Goal: Find specific page/section: Find specific page/section

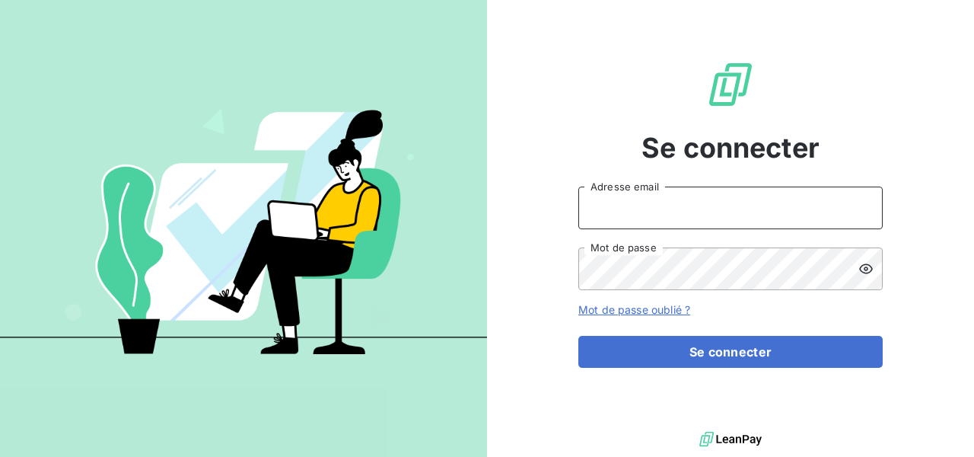
click at [651, 196] on input "Adresse email" at bounding box center [730, 207] width 304 height 43
type input "[EMAIL_ADDRESS][DOMAIN_NAME]"
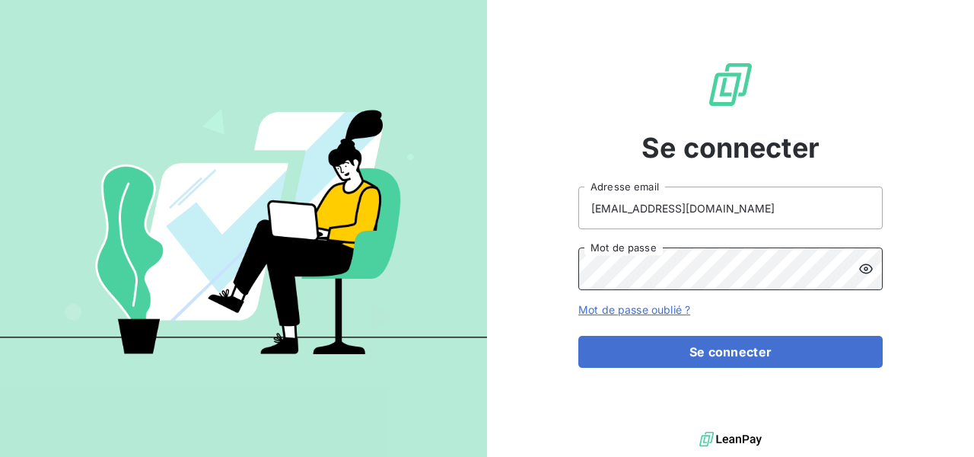
click at [578, 336] on button "Se connecter" at bounding box center [730, 352] width 304 height 32
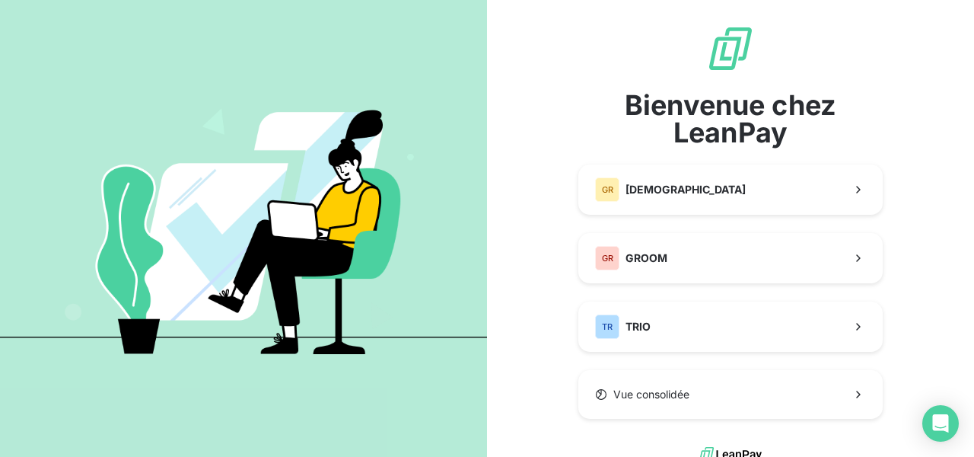
click at [649, 298] on div "Bienvenue chez LeanPay GR GREENWISHES GR GROOM TR TRIO Vue consolidée" at bounding box center [730, 221] width 304 height 394
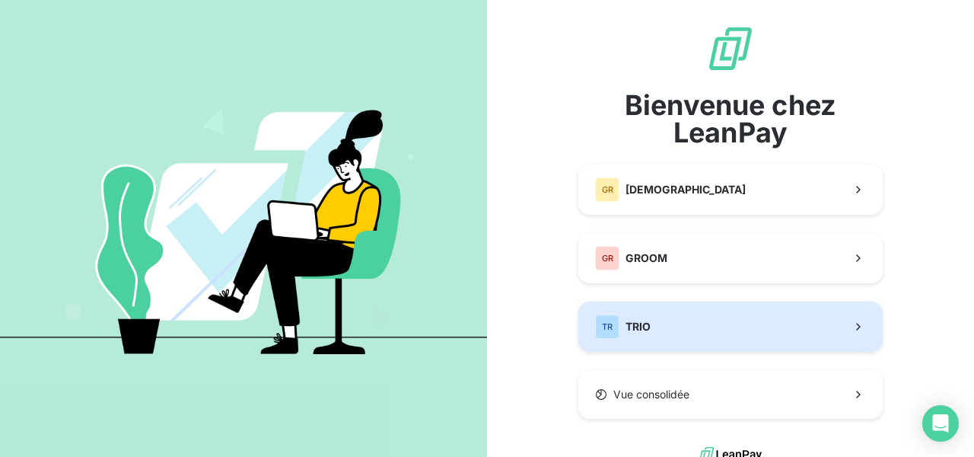
click at [656, 319] on button "TR TRIO" at bounding box center [730, 326] width 304 height 50
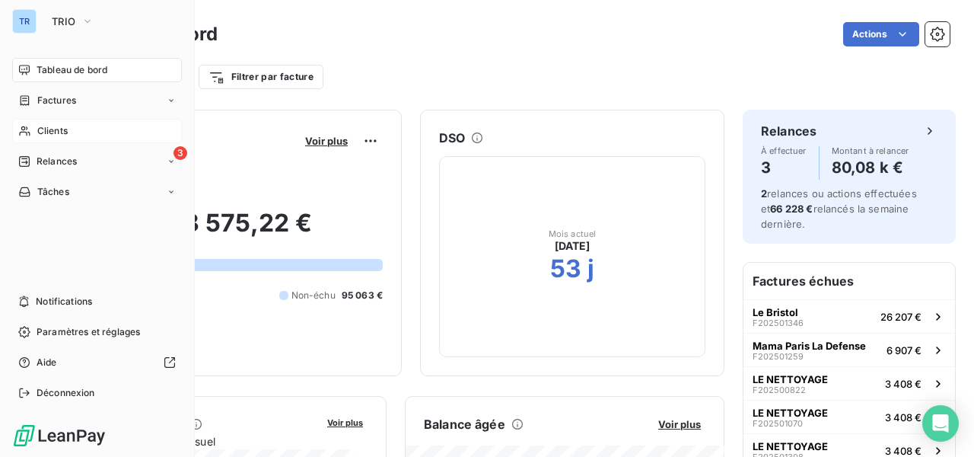
click at [47, 138] on div "Clients" at bounding box center [97, 131] width 170 height 24
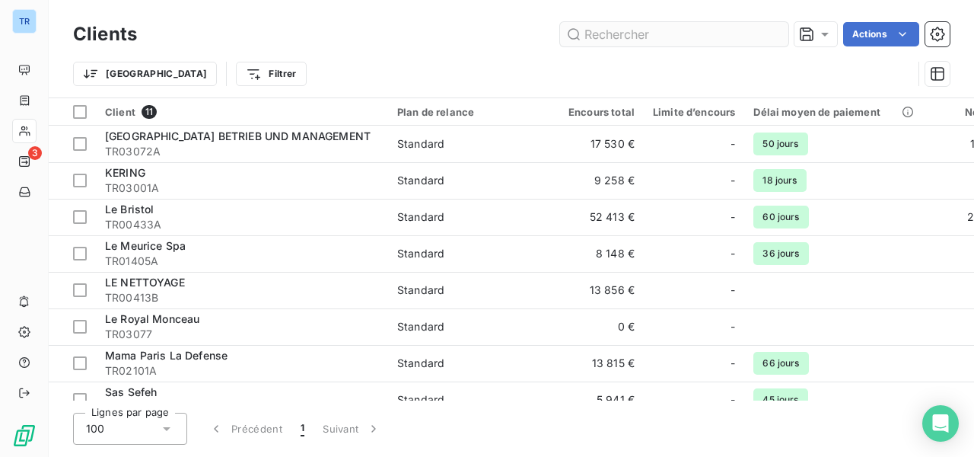
click at [704, 38] on input "text" at bounding box center [674, 34] width 228 height 24
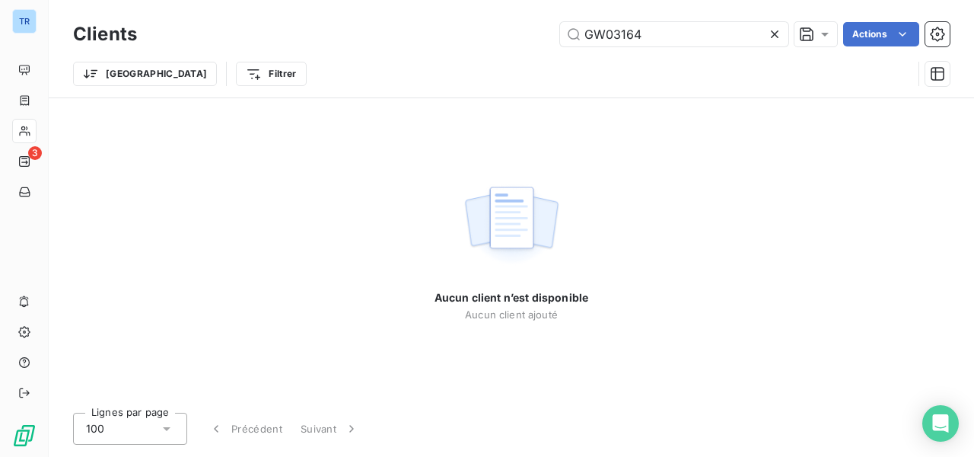
type input "GW03164"
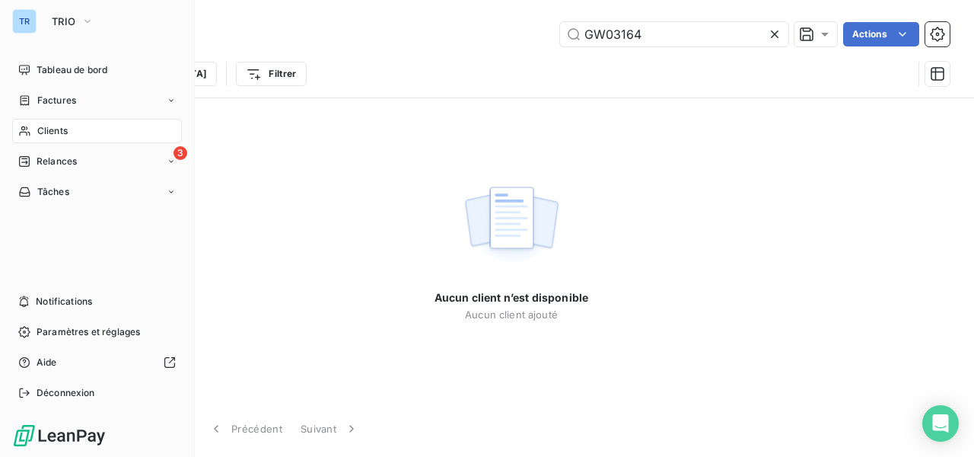
click at [29, 24] on div "TR" at bounding box center [24, 21] width 24 height 24
click at [56, 25] on span "TRIO" at bounding box center [64, 21] width 24 height 12
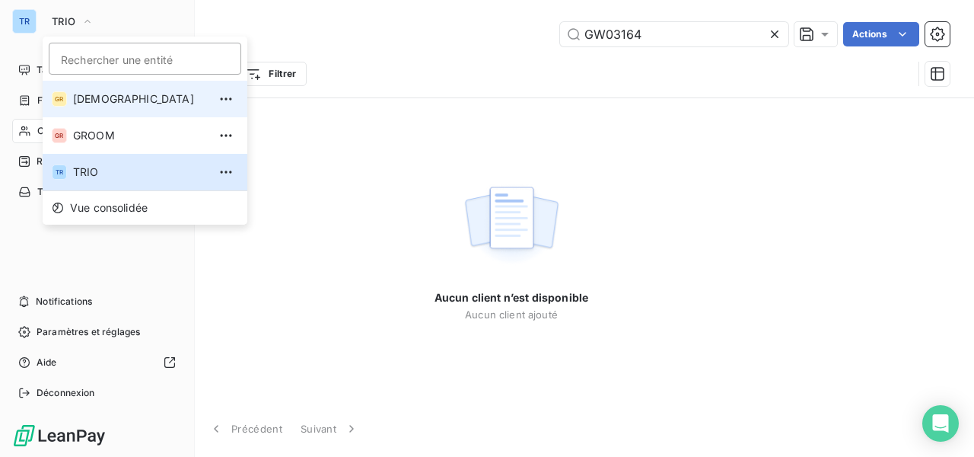
click at [93, 93] on span "[DEMOGRAPHIC_DATA]" at bounding box center [140, 98] width 135 height 15
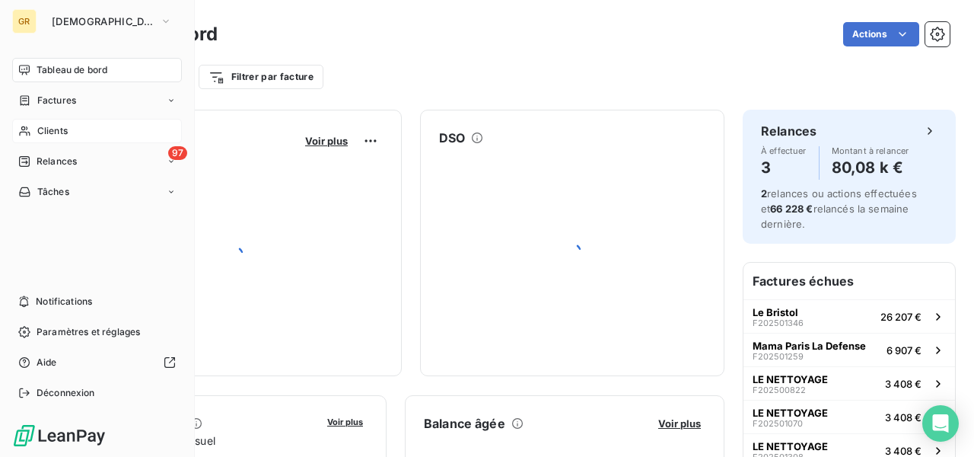
click at [47, 141] on div "Clients" at bounding box center [97, 131] width 170 height 24
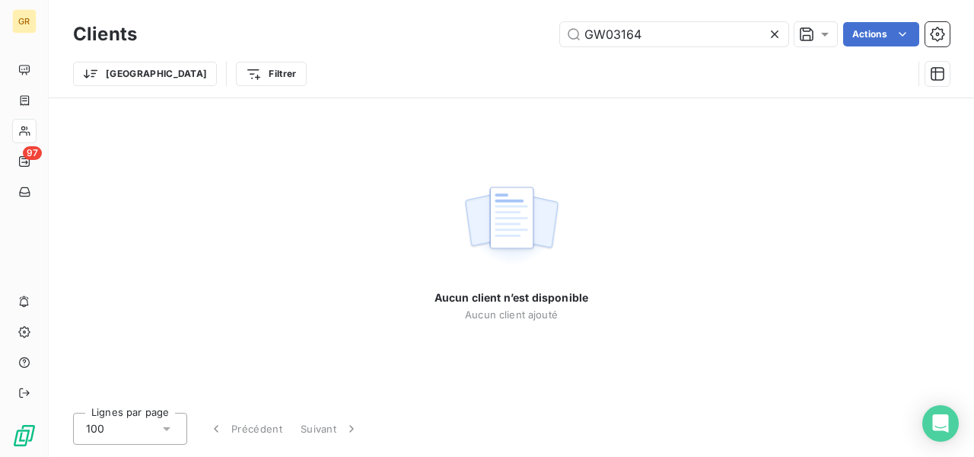
drag, startPoint x: 645, startPoint y: 30, endPoint x: 451, endPoint y: 42, distance: 194.4
click at [451, 42] on div "GW03164 Actions" at bounding box center [552, 34] width 795 height 24
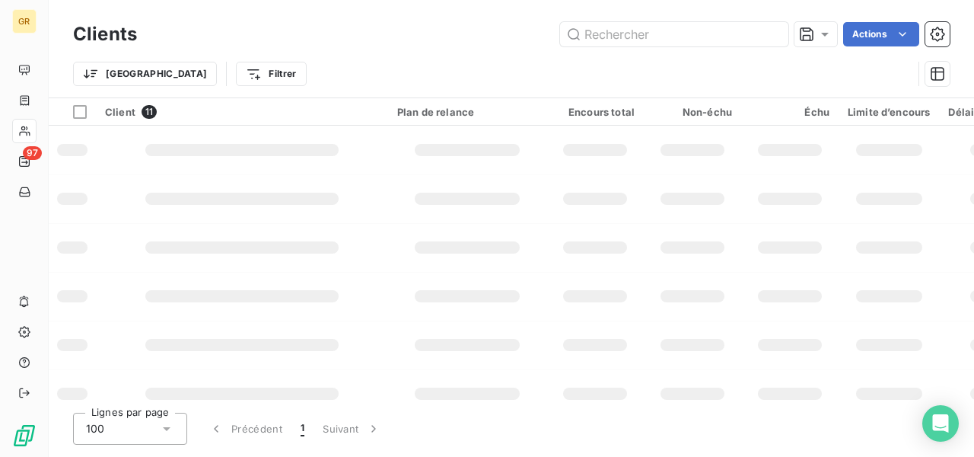
type input "GW03164"
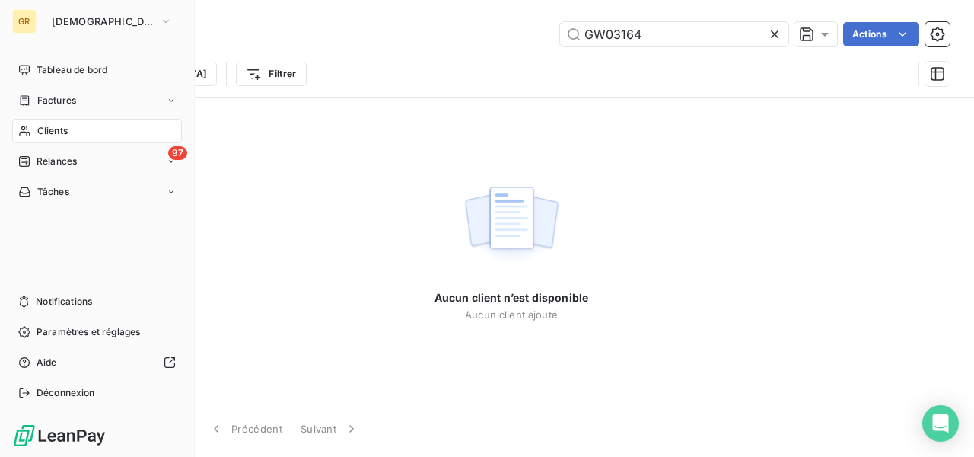
click at [65, 126] on span "Clients" at bounding box center [52, 131] width 30 height 14
click at [65, 124] on span "Clients" at bounding box center [52, 131] width 30 height 14
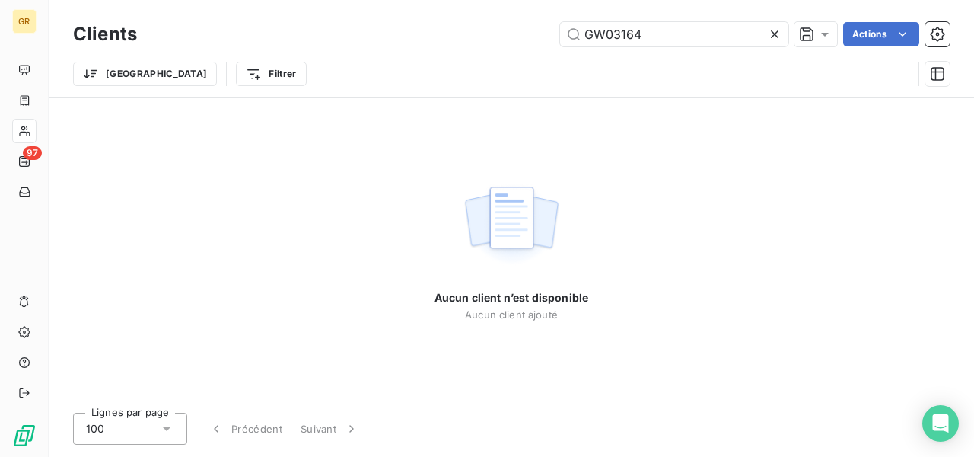
click at [400, 78] on div "Trier Filtrer" at bounding box center [492, 73] width 839 height 29
